Goal: Task Accomplishment & Management: Use online tool/utility

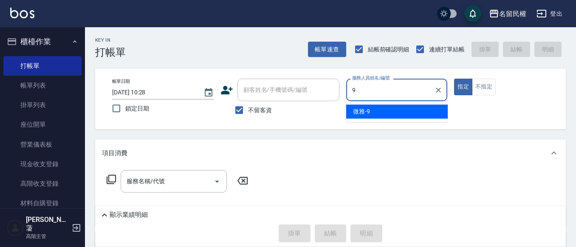
type input "微雅-9"
type button "true"
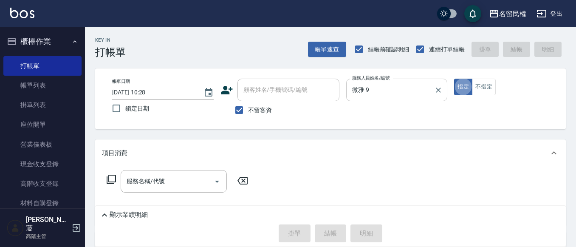
click at [442, 93] on button "Clear" at bounding box center [438, 90] width 12 height 12
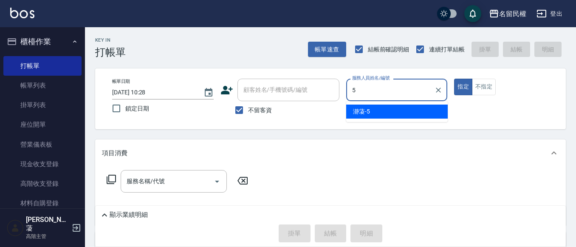
type input "瀞蓤-5"
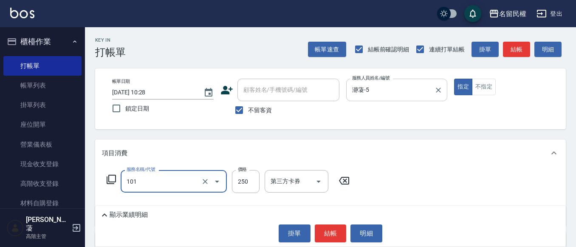
type input "不指定洗髮(101)"
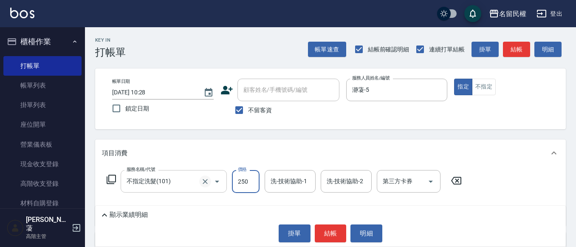
click at [203, 186] on button "Clear" at bounding box center [205, 181] width 12 height 12
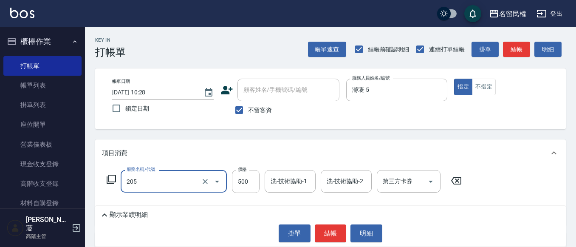
type input "指定洗剪(205)"
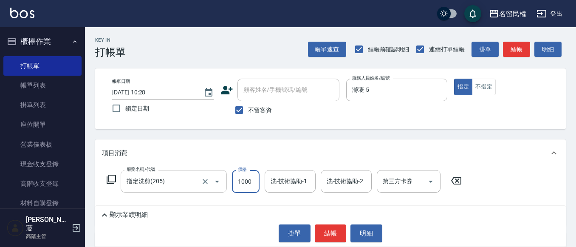
type input "1000"
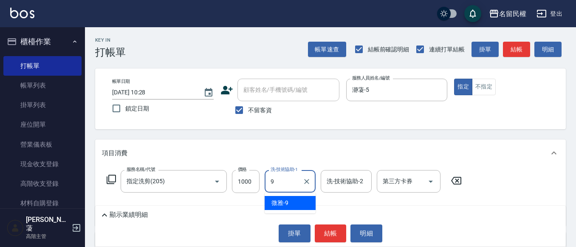
type input "微雅-9"
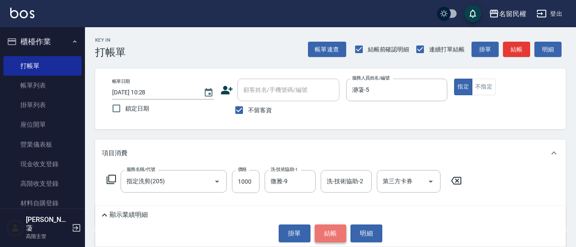
click at [339, 236] on button "結帳" at bounding box center [331, 233] width 32 height 18
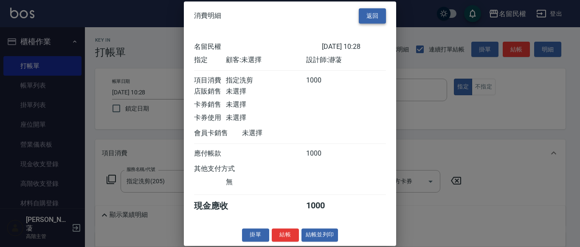
click at [381, 14] on button "返回" at bounding box center [372, 16] width 27 height 16
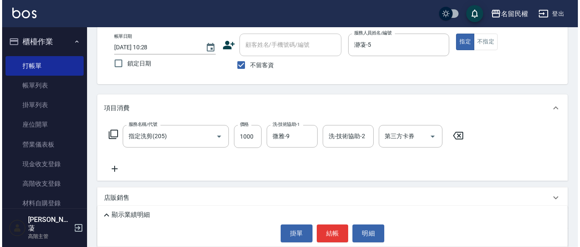
scroll to position [85, 0]
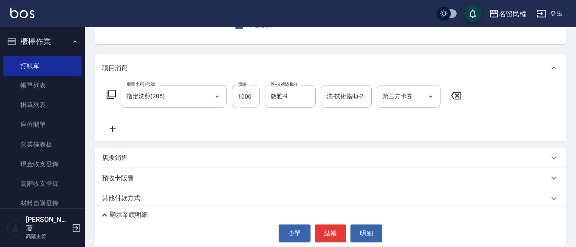
click at [115, 125] on icon at bounding box center [112, 129] width 21 height 10
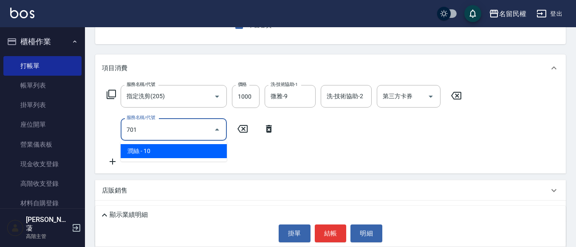
type input "潤絲(701)"
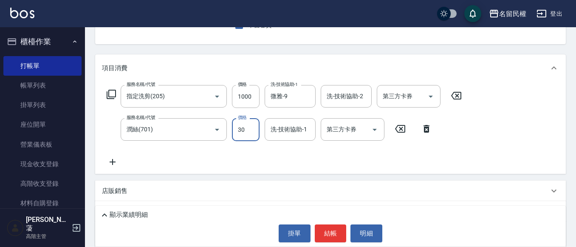
type input "30"
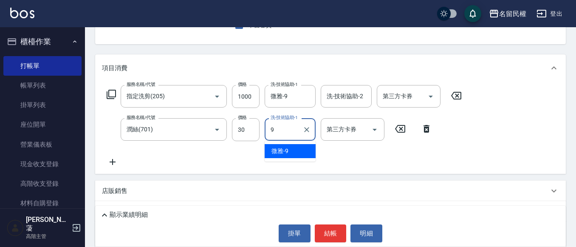
type input "微雅-9"
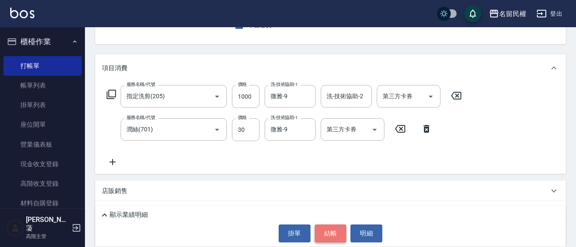
click at [336, 228] on button "結帳" at bounding box center [331, 233] width 32 height 18
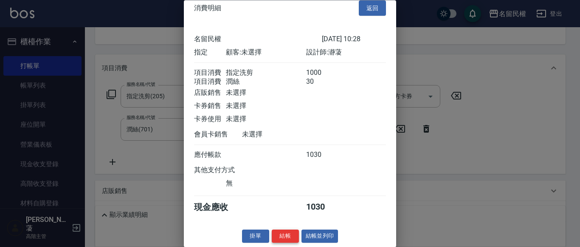
scroll to position [21, 0]
click at [287, 237] on button "結帳" at bounding box center [285, 236] width 27 height 13
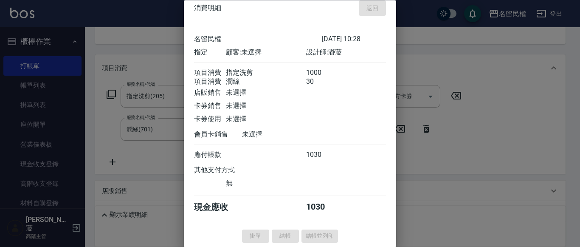
type input "[DATE] 11:05"
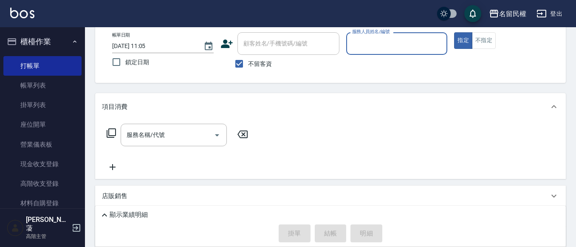
scroll to position [0, 0]
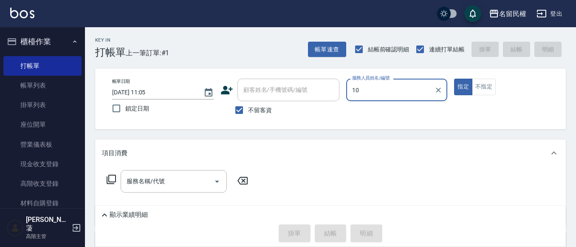
type input "嫚蓤-10"
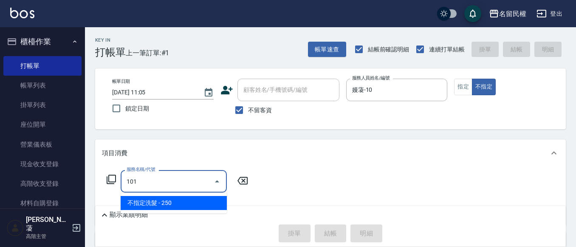
type input "不指定洗髮(101)"
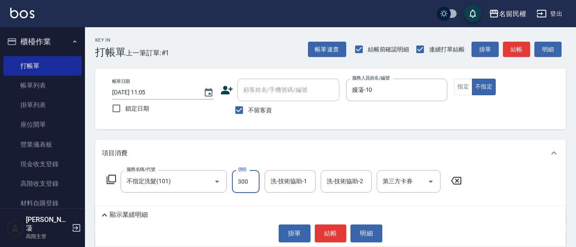
type input "300"
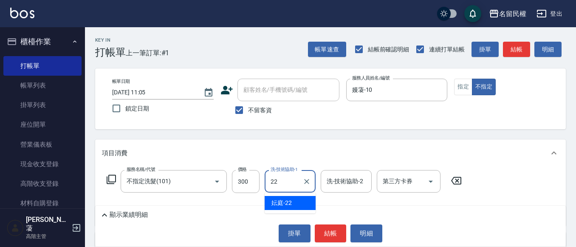
type input "妘庭-22"
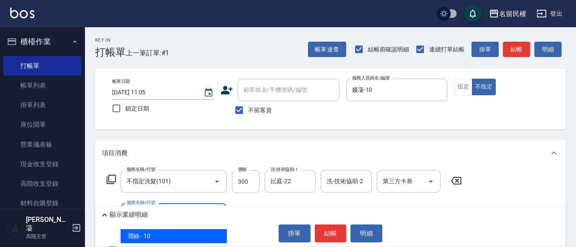
type input "潤絲(701)"
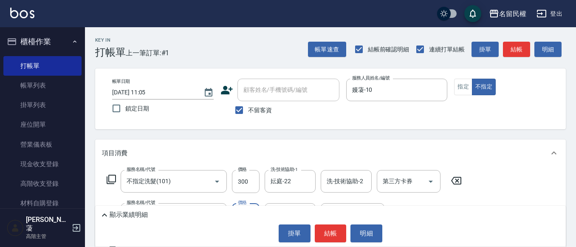
type input "30"
type input "妘庭-22"
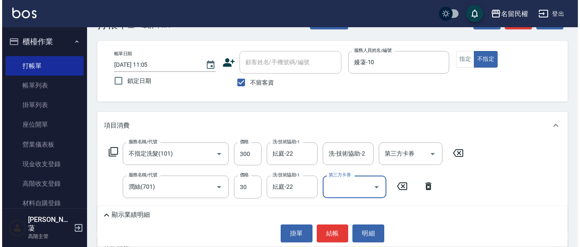
scroll to position [42, 0]
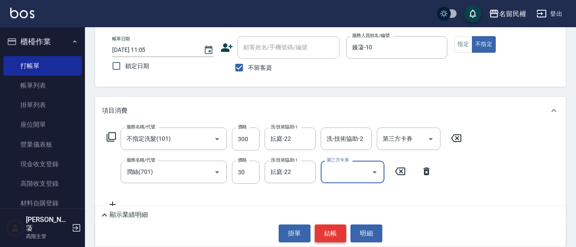
click at [334, 237] on button "結帳" at bounding box center [331, 233] width 32 height 18
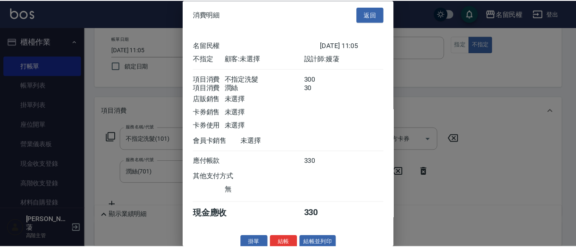
scroll to position [21, 0]
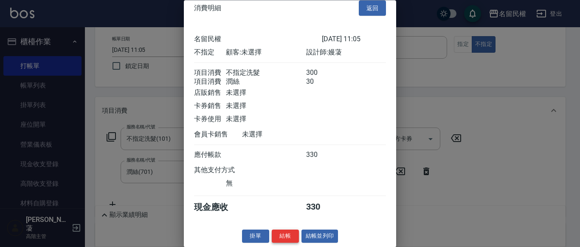
click at [288, 233] on button "結帳" at bounding box center [285, 236] width 27 height 13
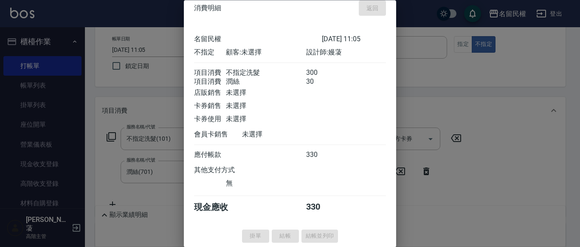
type input "[DATE] 11:11"
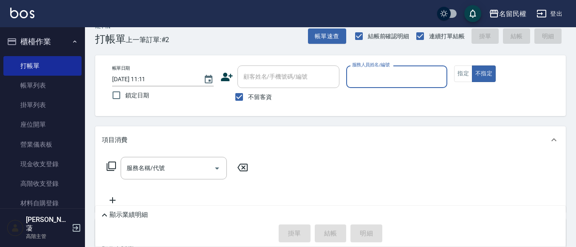
scroll to position [0, 0]
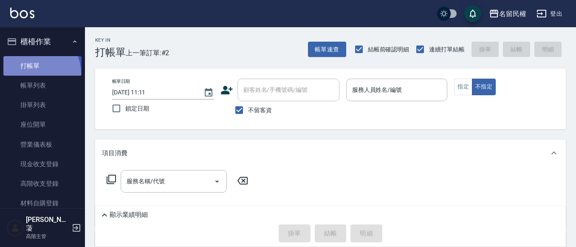
click at [29, 74] on link "打帳單" at bounding box center [42, 66] width 78 height 20
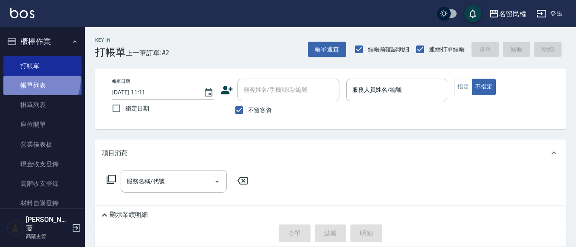
click at [37, 80] on link "帳單列表" at bounding box center [42, 86] width 78 height 20
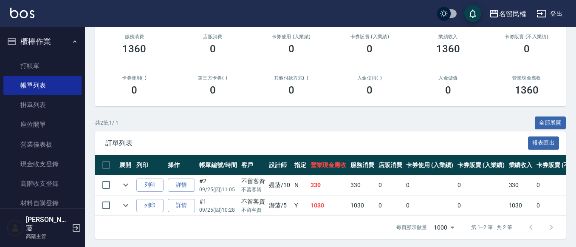
scroll to position [116, 0]
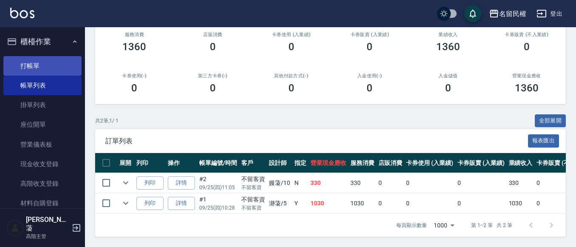
click at [24, 59] on link "打帳單" at bounding box center [42, 66] width 78 height 20
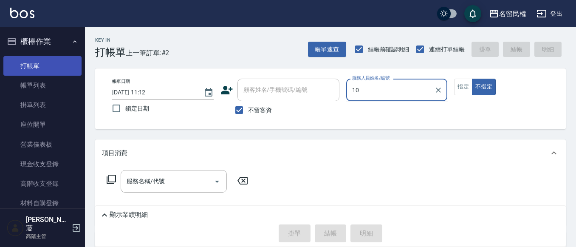
type input "嫚蓤-10"
type button "false"
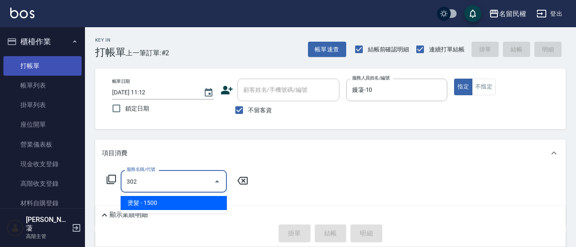
type input "燙髮(302)"
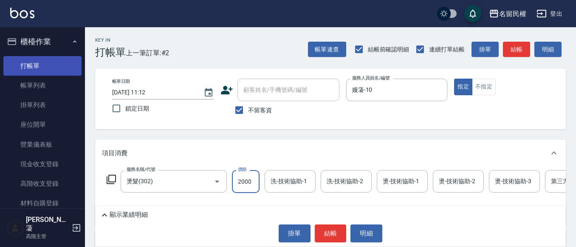
type input "2000"
type input "妘庭-22"
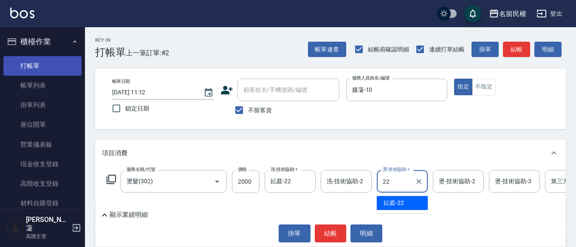
type input "妘庭-22"
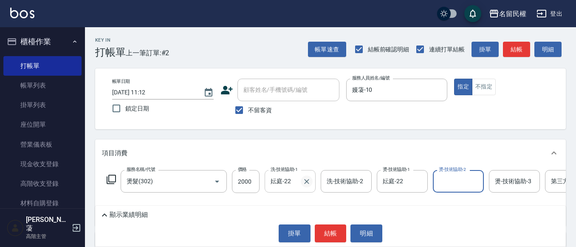
click at [307, 180] on icon "Clear" at bounding box center [306, 181] width 8 height 8
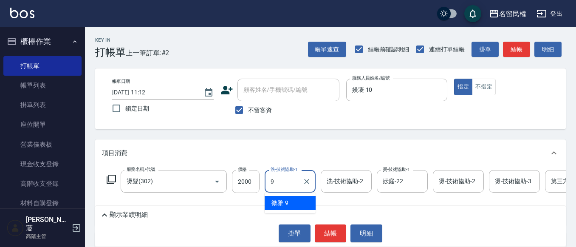
type input "微雅-9"
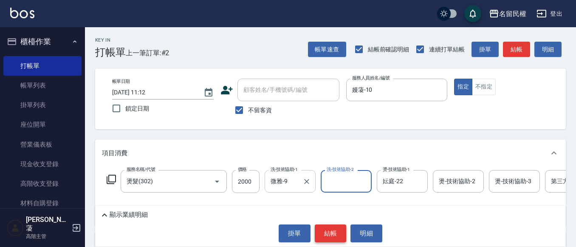
click at [323, 232] on button "結帳" at bounding box center [331, 233] width 32 height 18
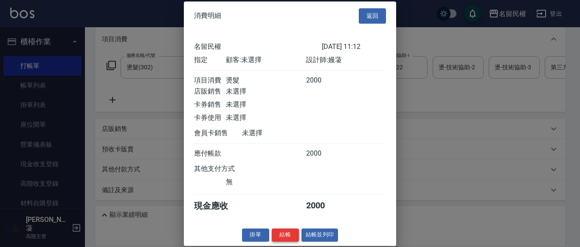
scroll to position [11, 0]
click at [288, 234] on button "結帳" at bounding box center [285, 234] width 27 height 13
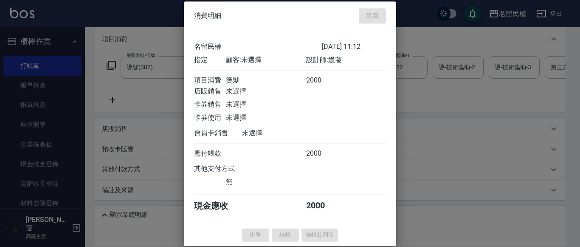
type input "[DATE] 11:40"
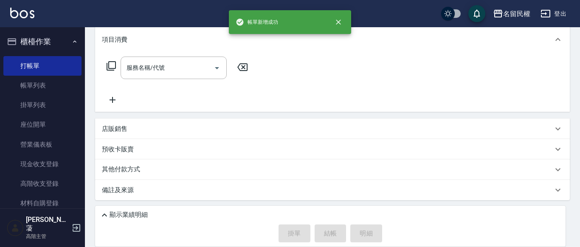
scroll to position [0, 0]
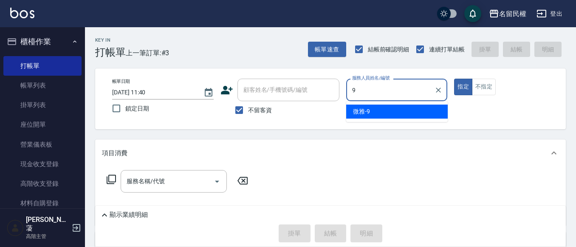
type input "微雅-9"
type button "true"
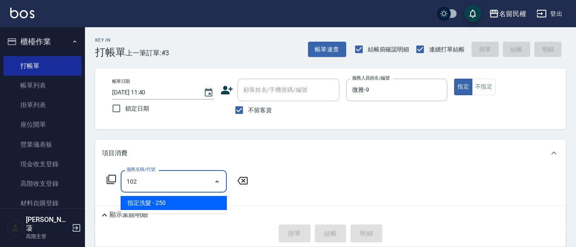
type input "指定洗髮(102)"
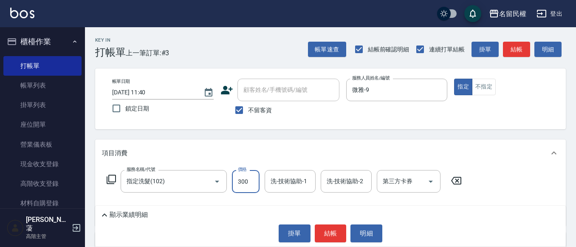
type input "300"
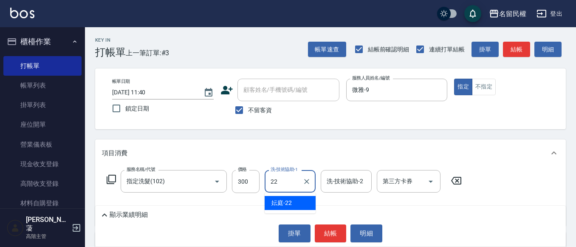
type input "妘庭-22"
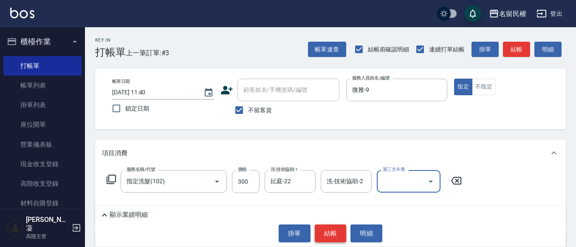
click at [329, 231] on button "結帳" at bounding box center [331, 233] width 32 height 18
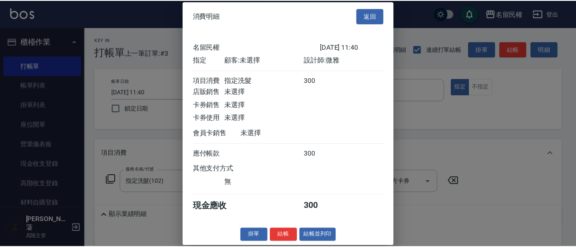
scroll to position [11, 0]
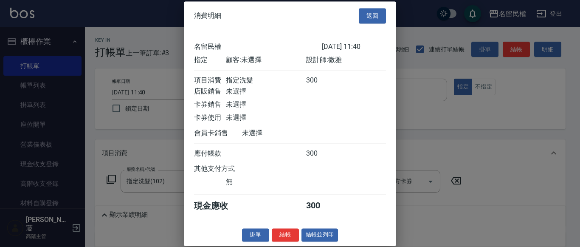
click at [302, 234] on button "結帳並列印" at bounding box center [319, 234] width 37 height 13
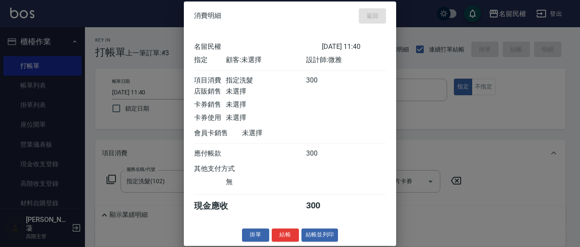
type input "[DATE] 11:50"
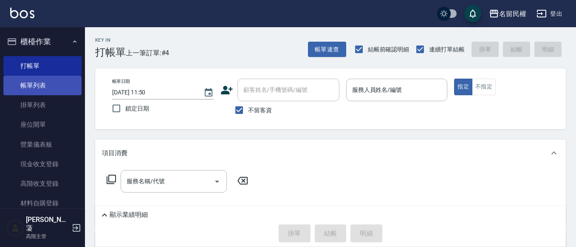
click at [68, 83] on link "帳單列表" at bounding box center [42, 86] width 78 height 20
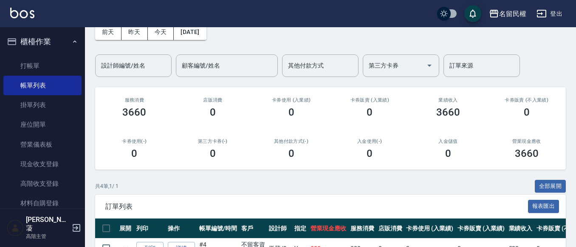
scroll to position [85, 0]
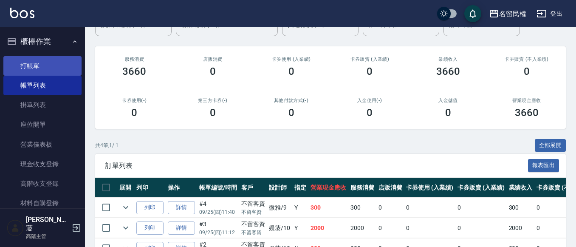
click at [53, 65] on link "打帳單" at bounding box center [42, 66] width 78 height 20
